Goal: Information Seeking & Learning: Learn about a topic

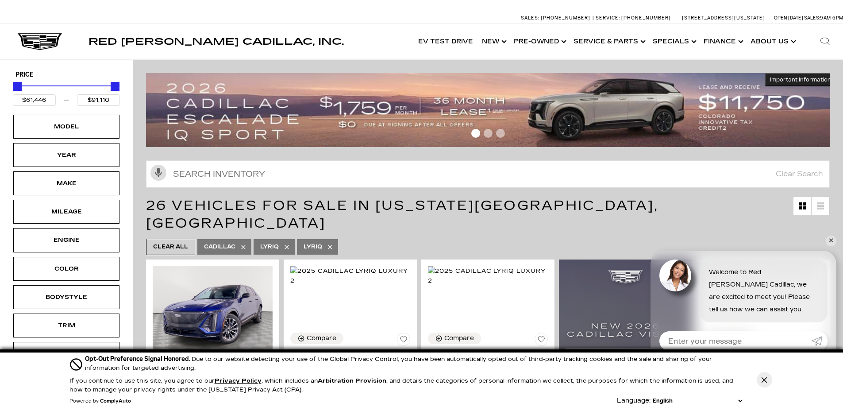
click at [642, 98] on img at bounding box center [491, 110] width 691 height 74
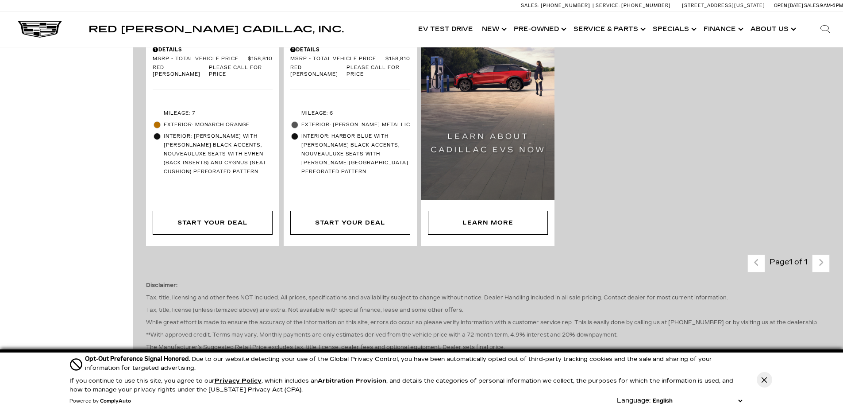
scroll to position [753, 0]
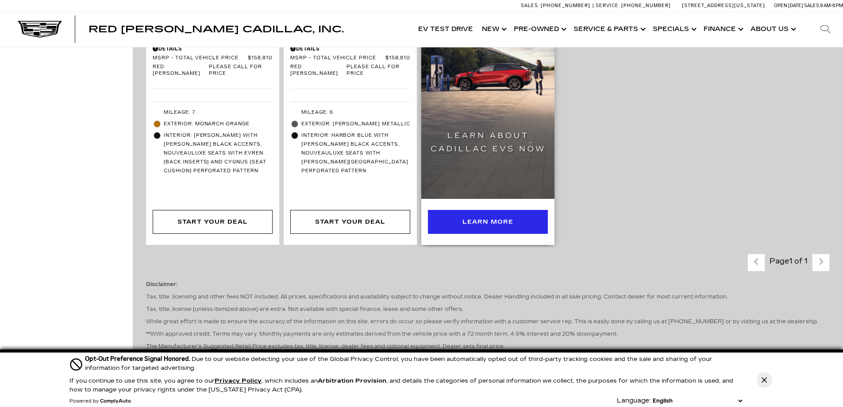
click at [492, 217] on div "Learn More" at bounding box center [488, 222] width 51 height 10
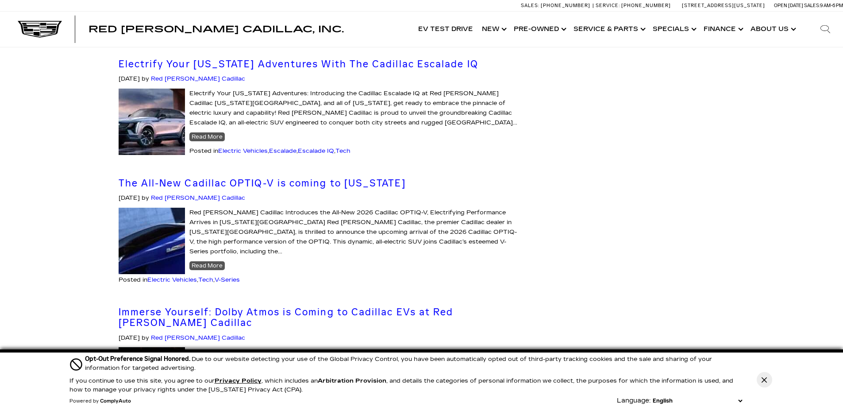
scroll to position [753, 0]
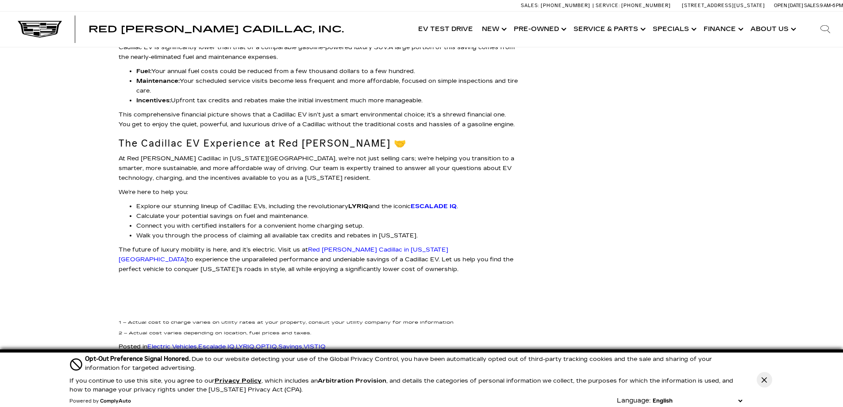
scroll to position [1461, 0]
